Goal: Navigation & Orientation: Find specific page/section

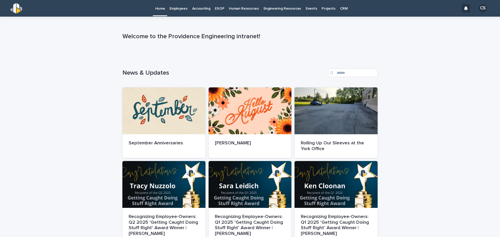
click at [84, 8] on div "Home Employees Accounting ESOP Human Resources Engineering Resources Events Pro…" at bounding box center [242, 8] width 434 height 17
